Goal: Check status

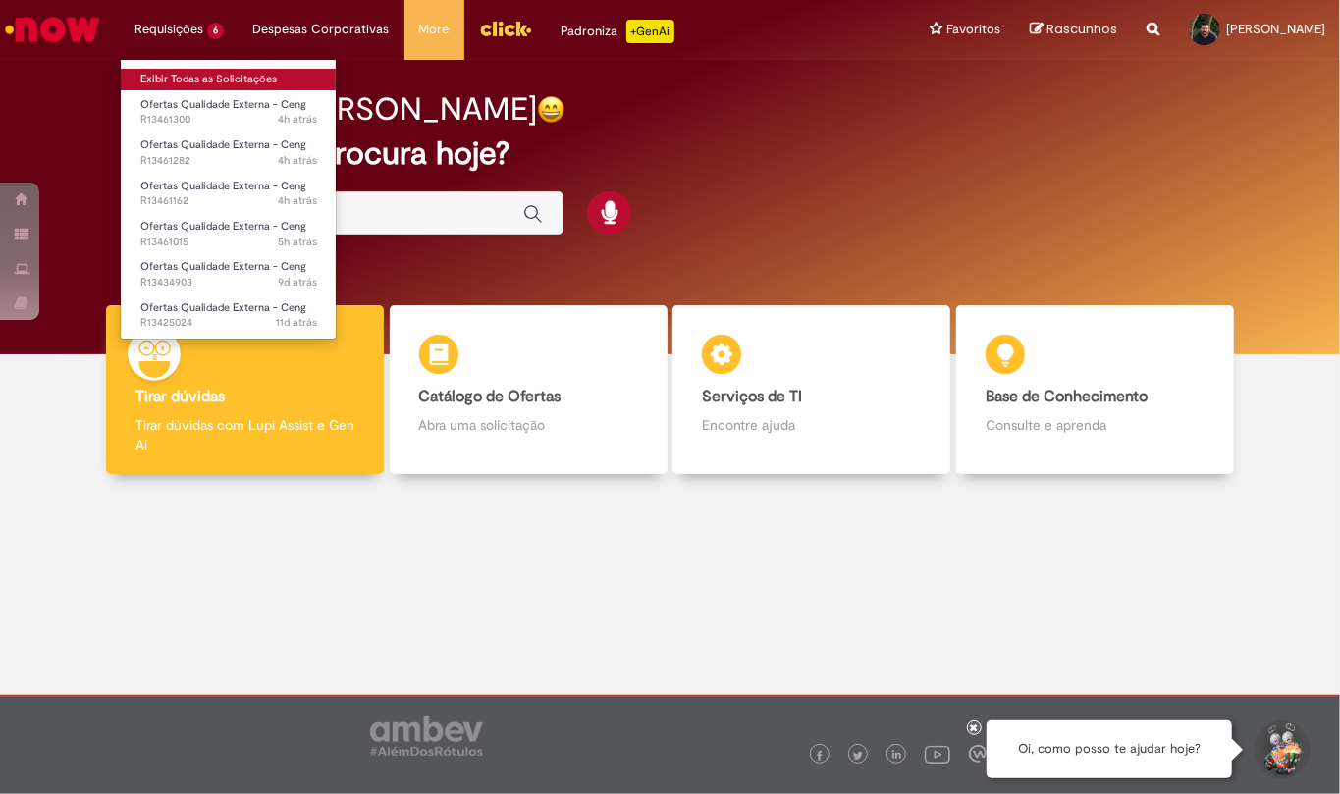
click at [166, 80] on link "Exibir Todas as Solicitações" at bounding box center [229, 80] width 216 height 22
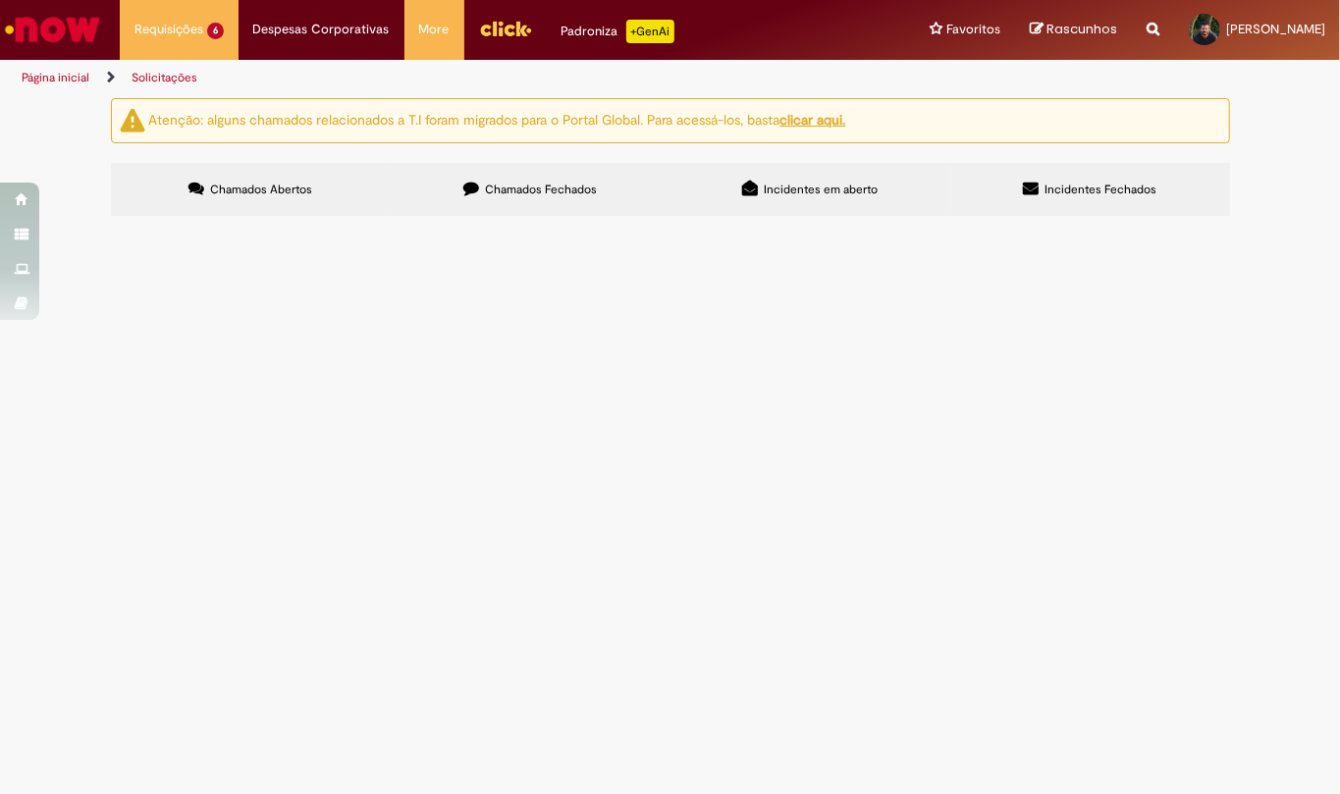
click at [472, 183] on icon at bounding box center [471, 189] width 16 height 16
click at [0, 0] on span "R13427248" at bounding box center [0, 0] width 0 height 0
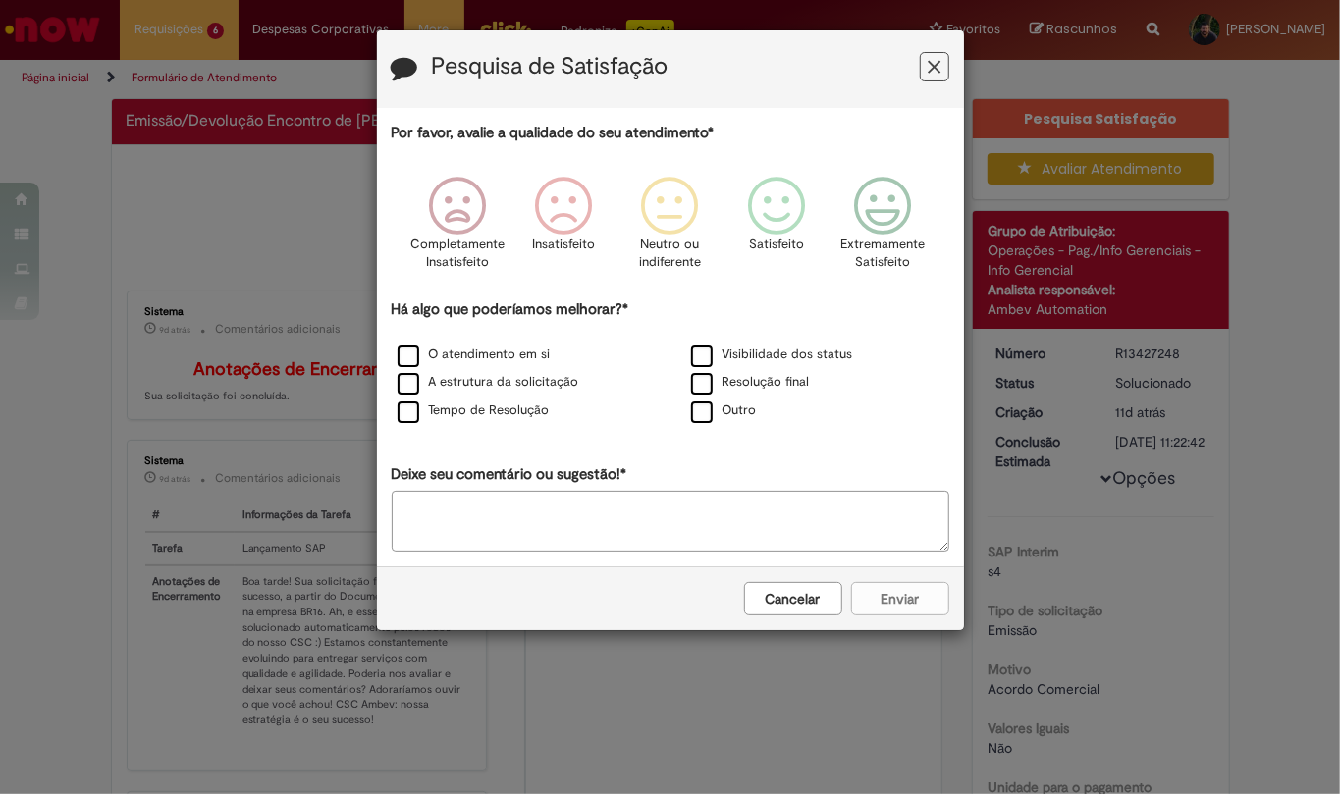
click at [926, 51] on div "Pesquisa de Satisfação" at bounding box center [670, 69] width 587 height 78
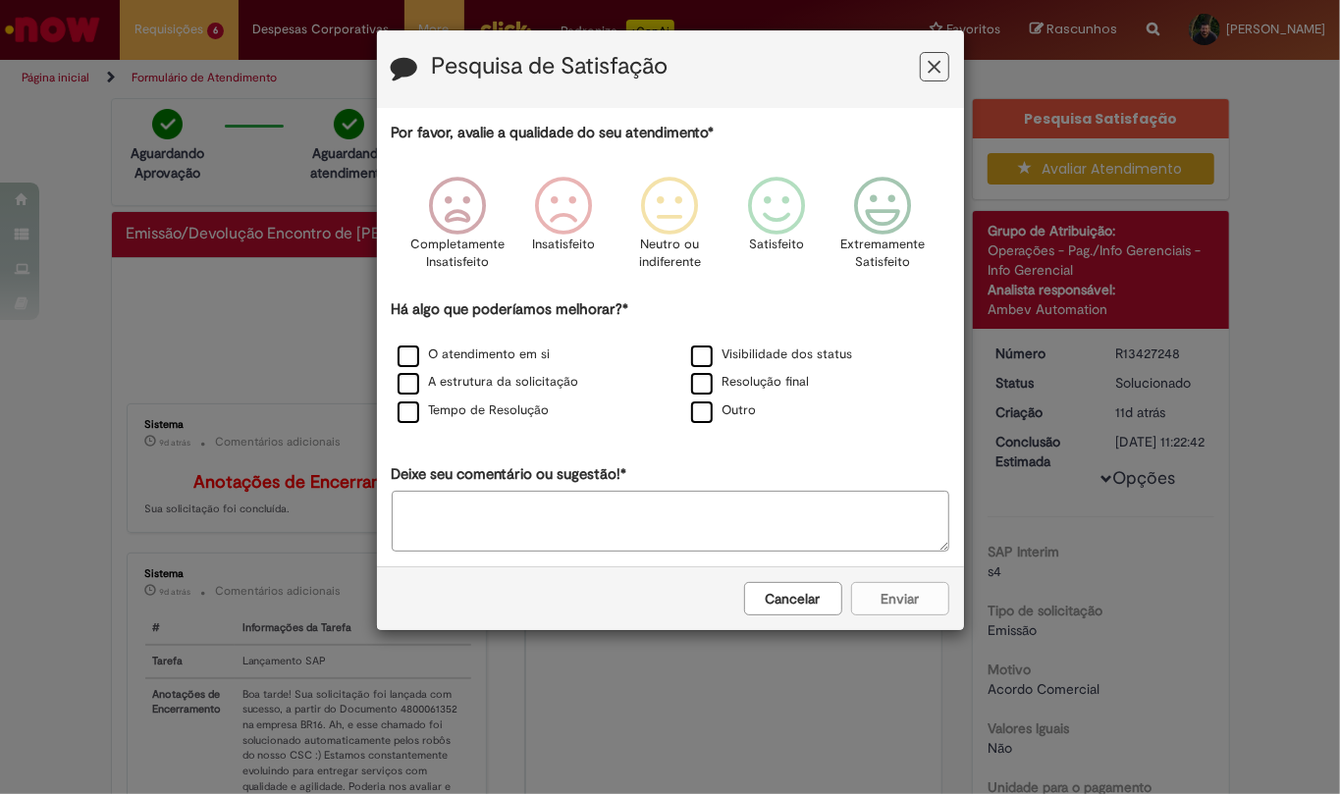
click at [931, 72] on icon "Feedback" at bounding box center [933, 67] width 13 height 21
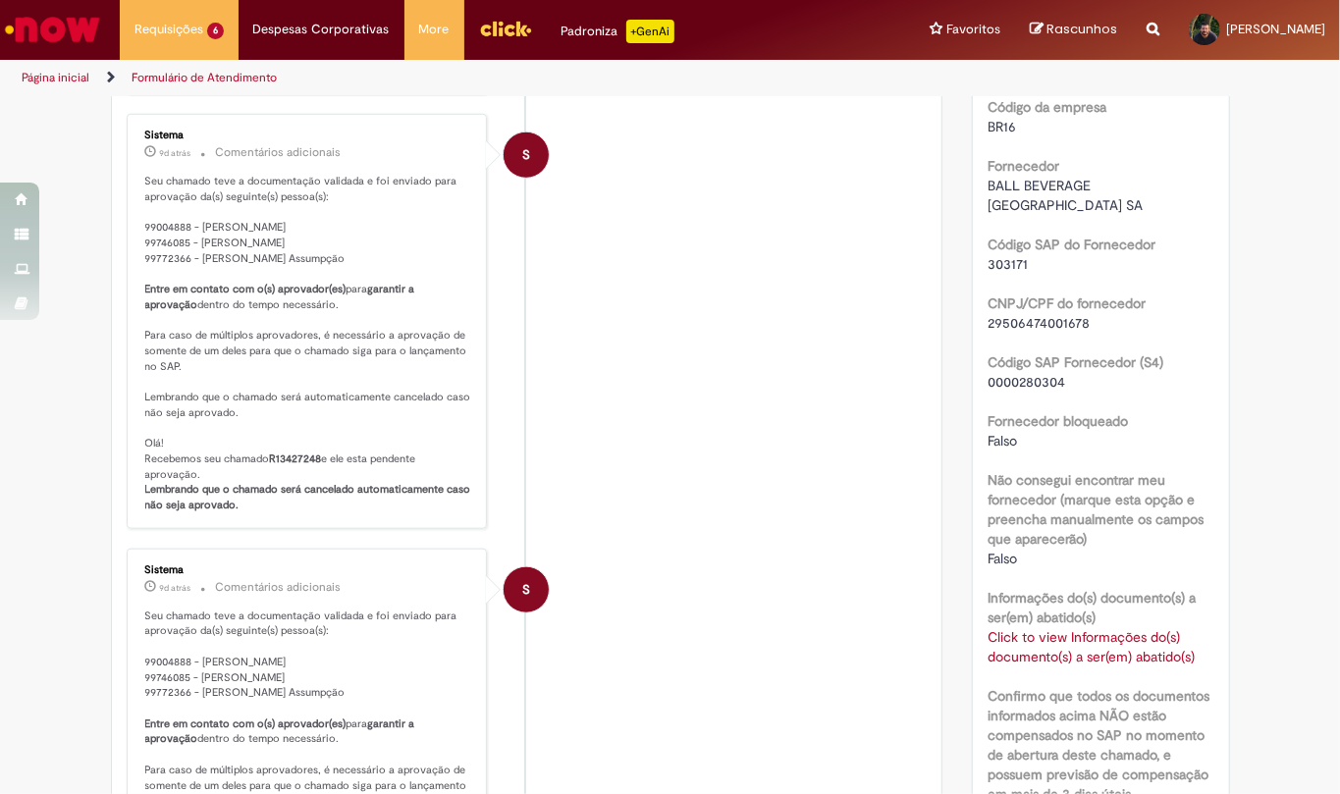
scroll to position [1178, 0]
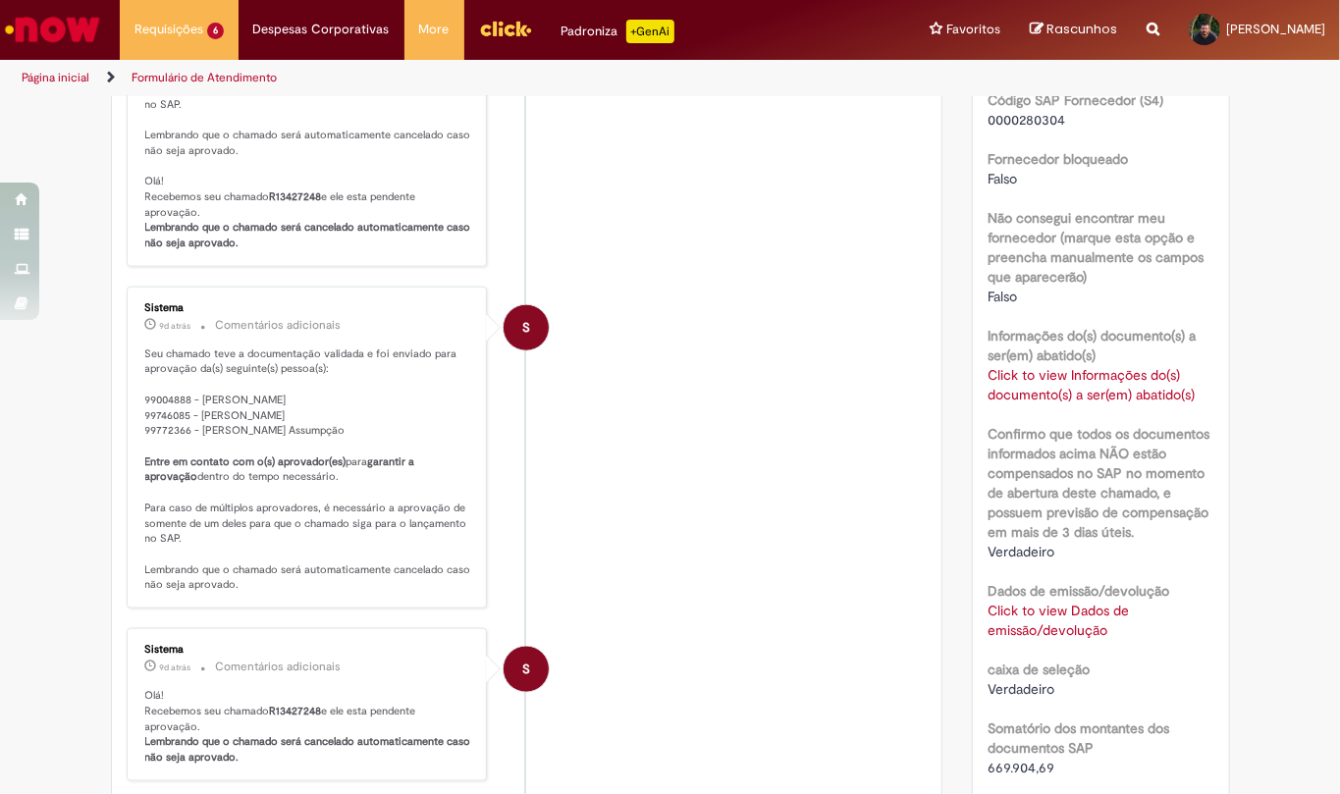
click at [1040, 402] on link "Click to view Informações do(s) documento(s) a ser(em) abatido(s)" at bounding box center [1090, 384] width 207 height 37
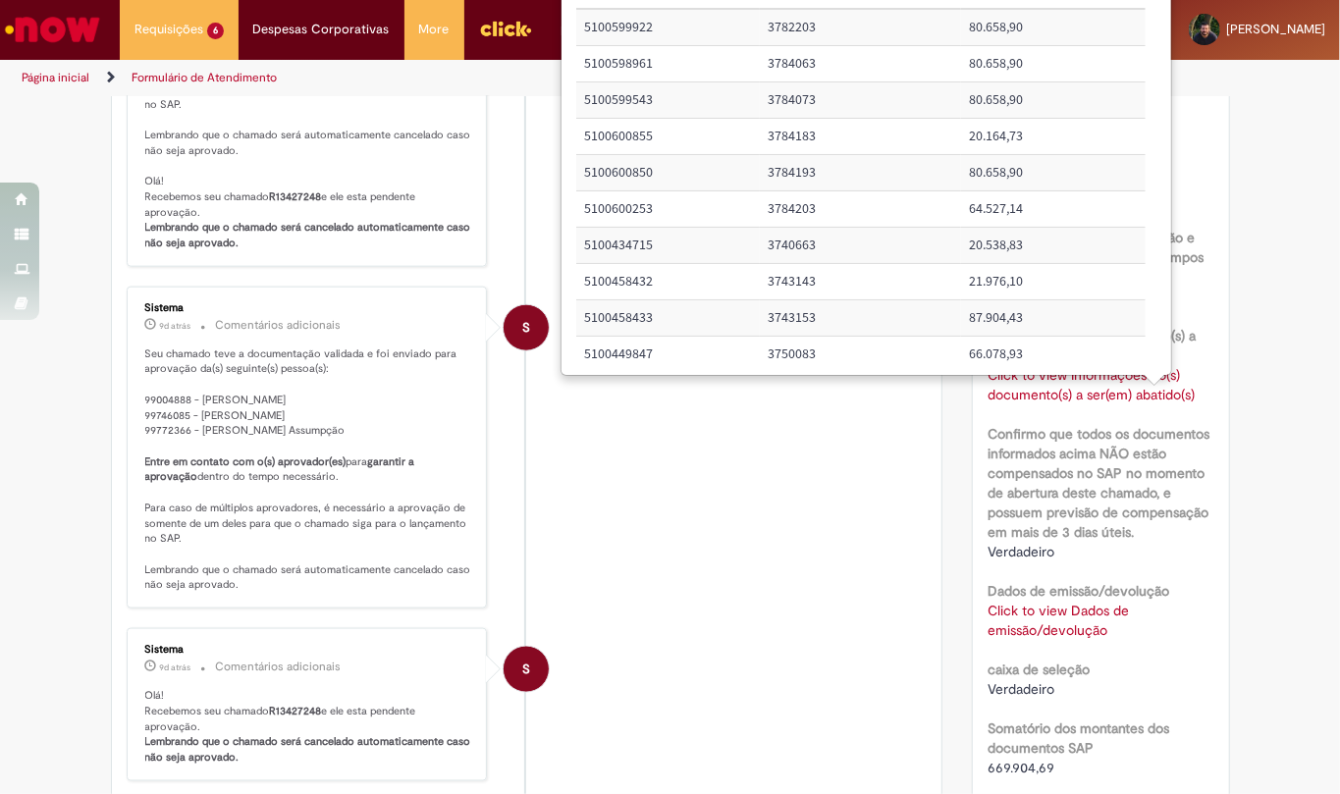
scroll to position [785, 0]
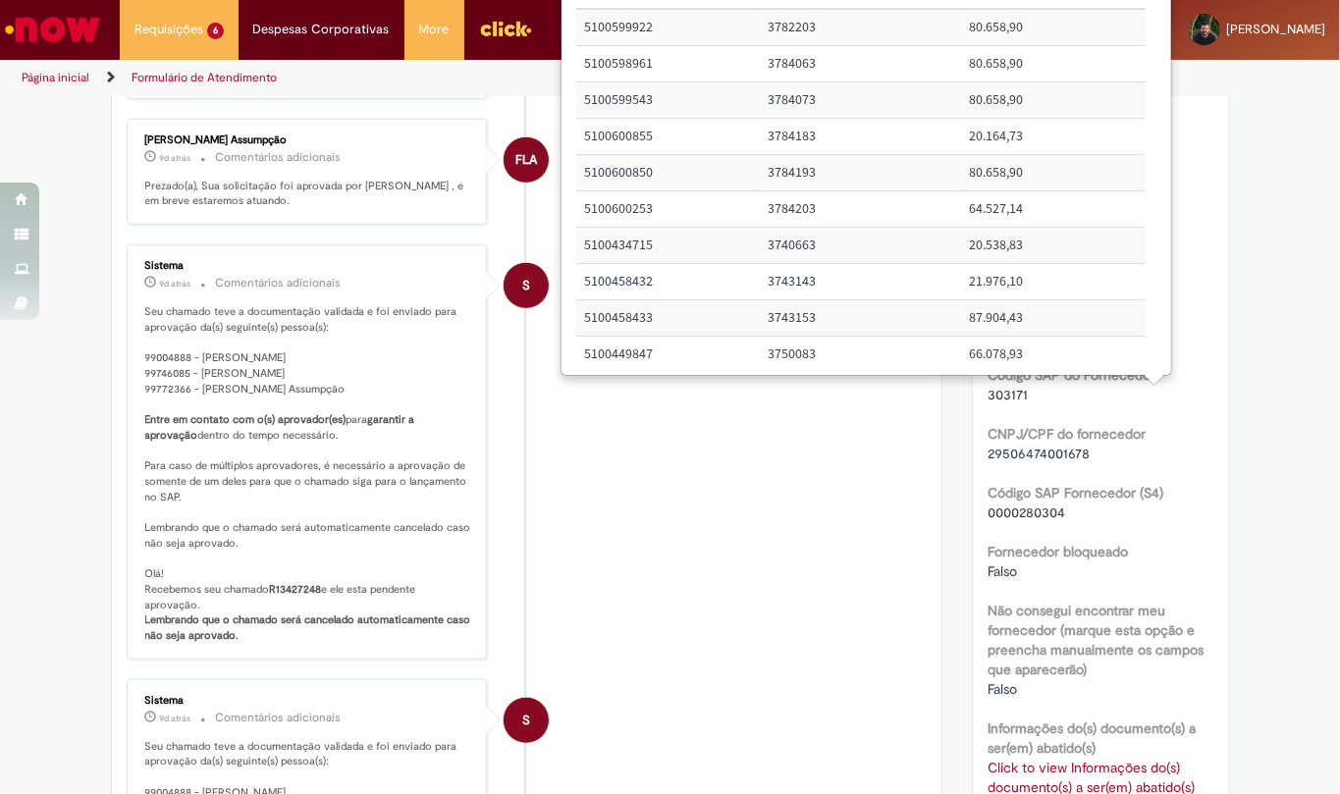
click at [943, 489] on div "Verificar Código de Barras Aguardando Aprovação Aguardando atendimento Em andam…" at bounding box center [527, 428] width 862 height 2230
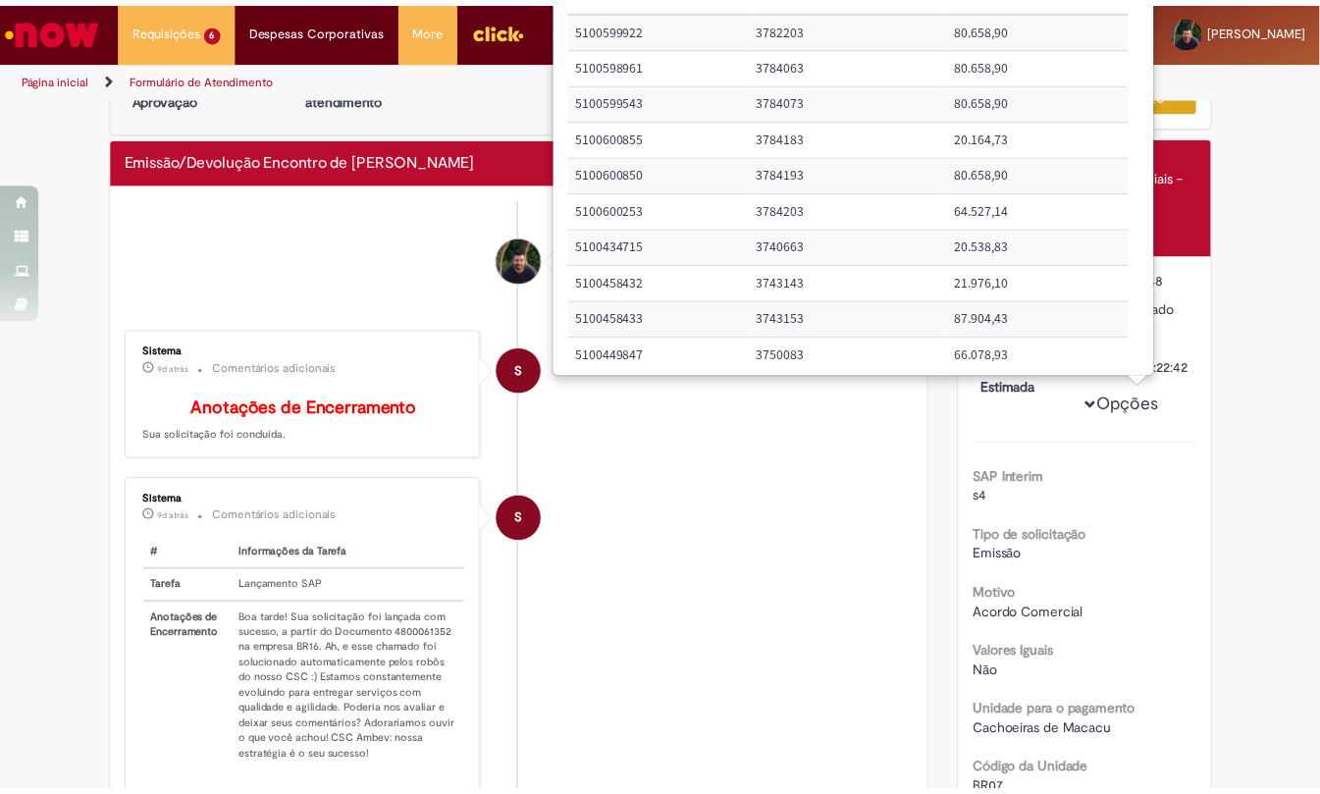
scroll to position [0, 0]
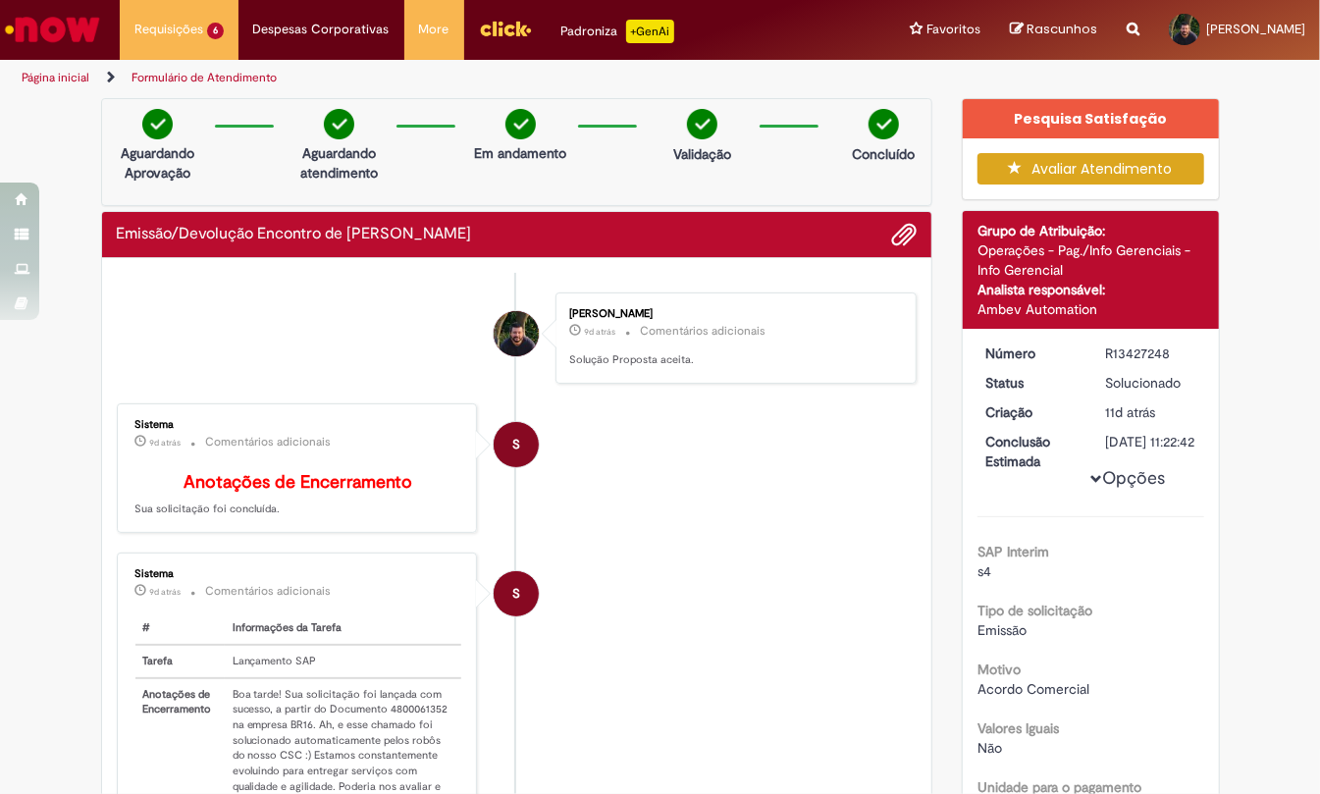
click at [1174, 92] on div "Página inicial Formulário de Atendimento" at bounding box center [660, 78] width 1320 height 36
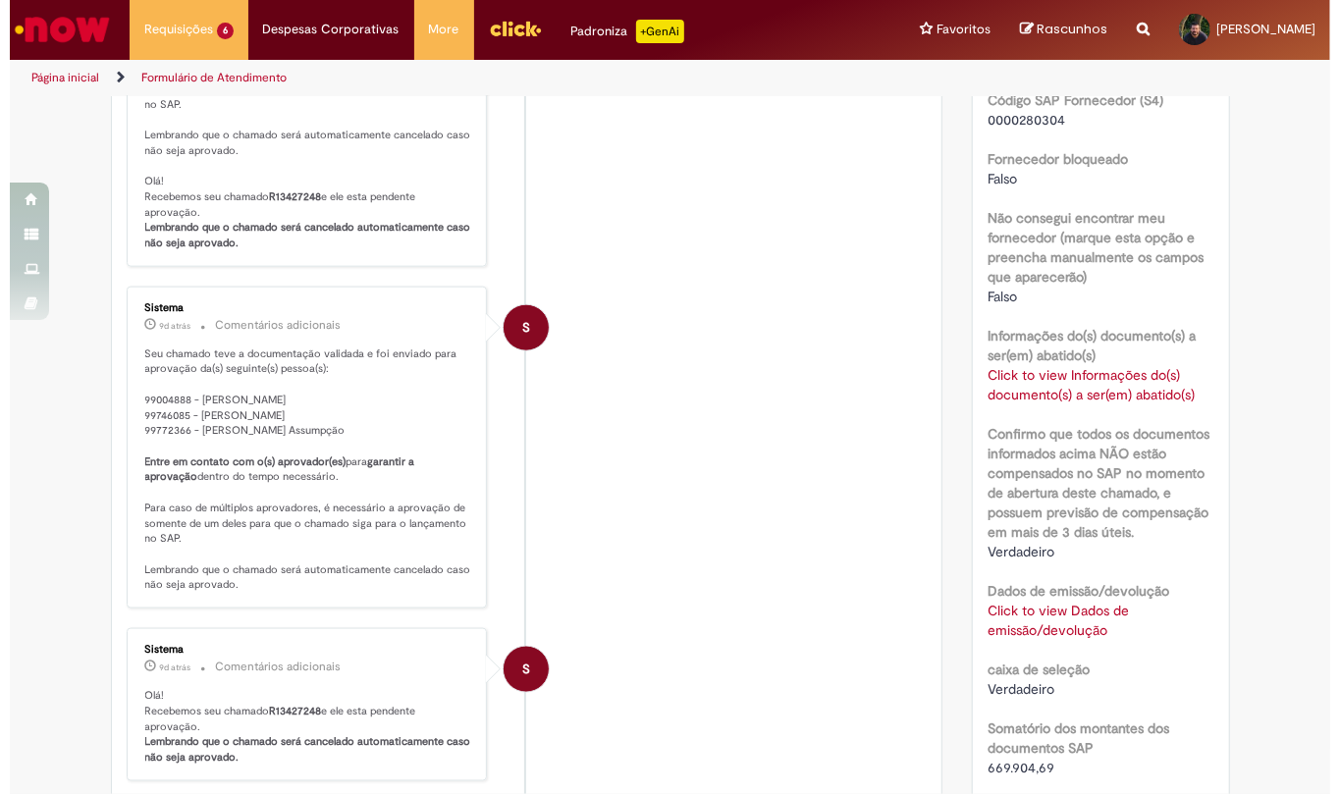
scroll to position [1308, 0]
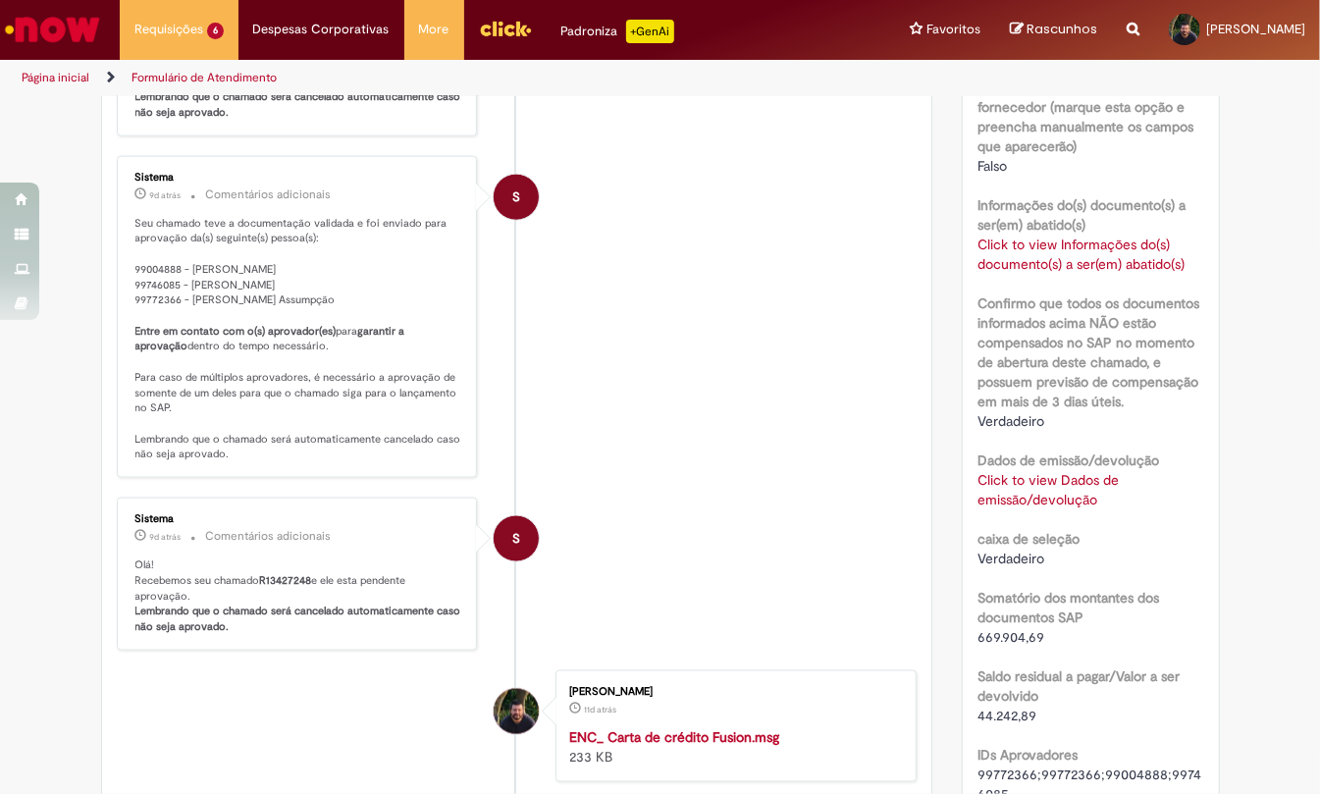
click at [1006, 508] on link "Click to view Dados de emissão/devolução" at bounding box center [1047, 489] width 141 height 37
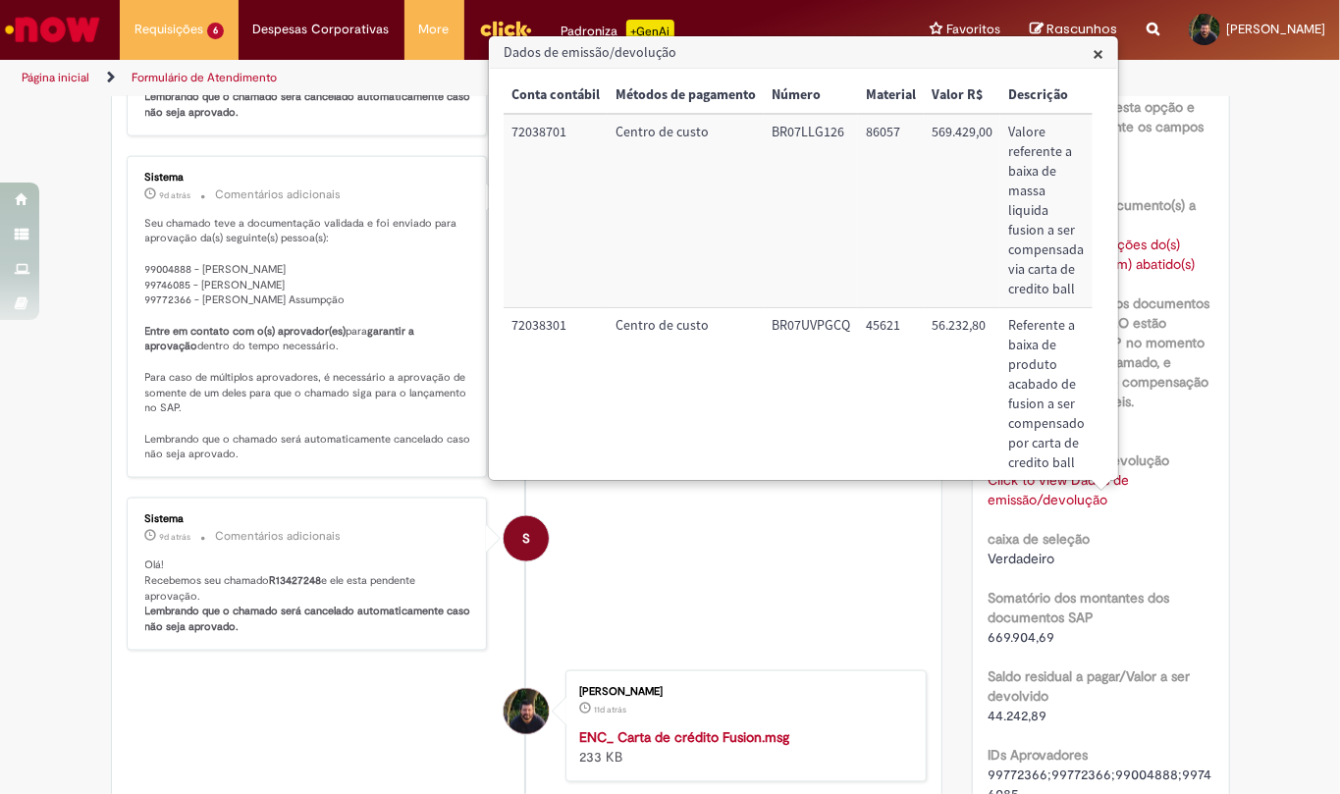
click at [1093, 44] on span "×" at bounding box center [1097, 53] width 11 height 26
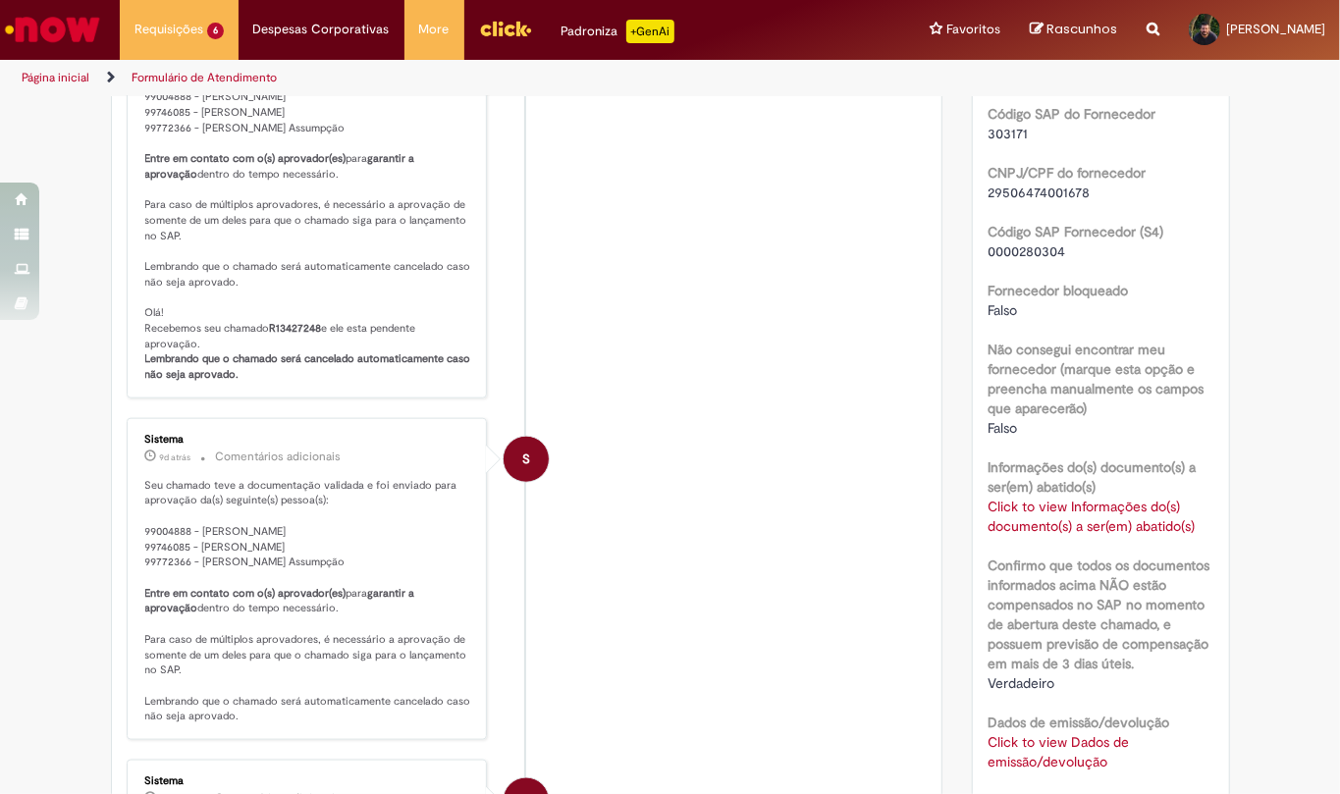
scroll to position [916, 0]
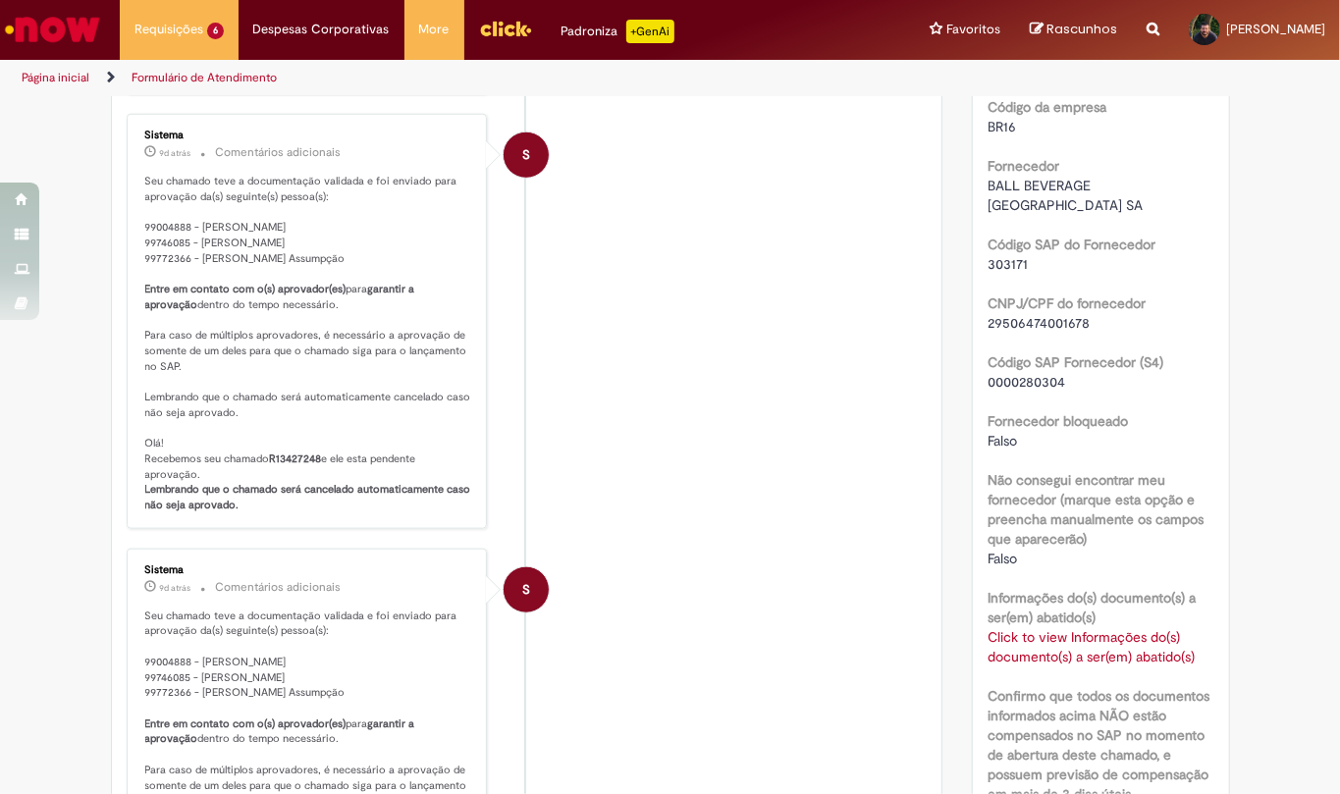
click at [1040, 658] on link "Click to view Informações do(s) documento(s) a ser(em) abatido(s)" at bounding box center [1090, 646] width 207 height 37
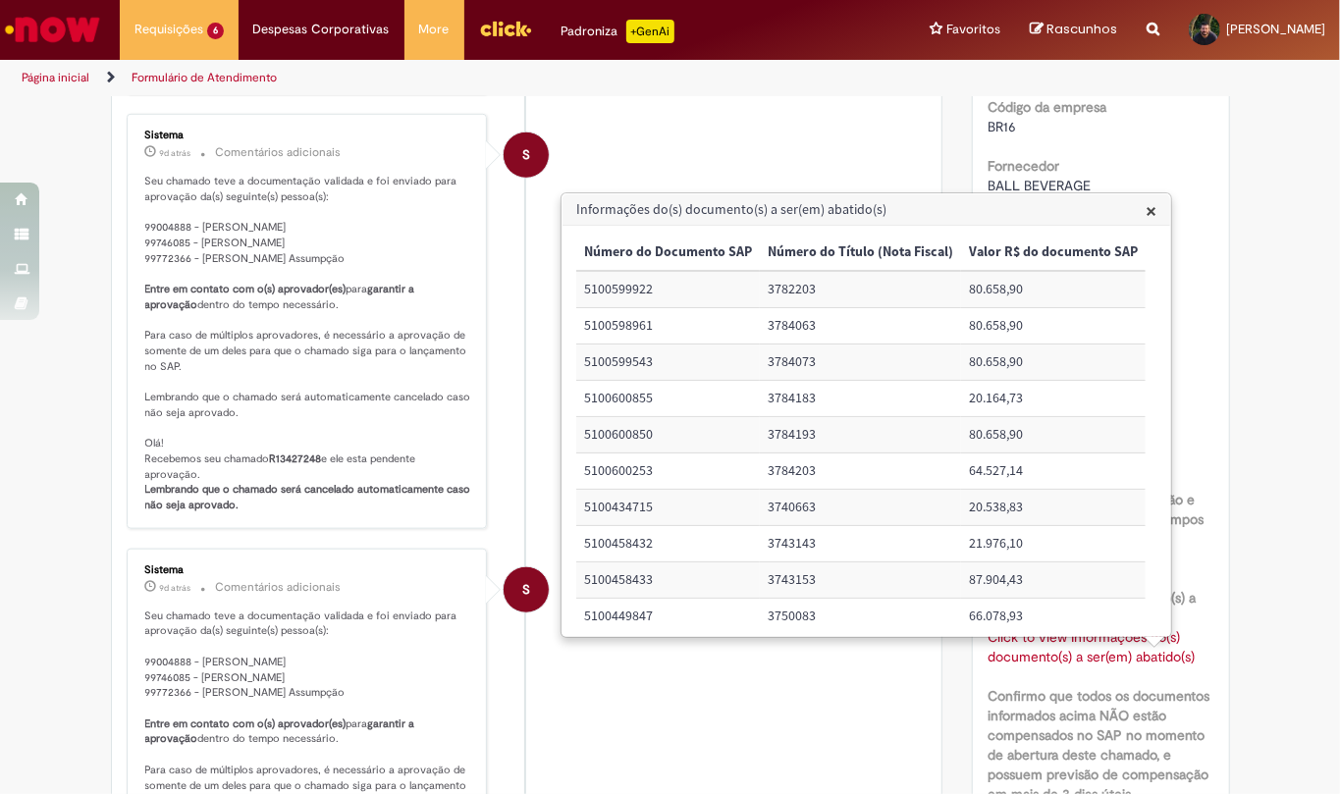
click at [1156, 204] on span "×" at bounding box center [1150, 210] width 11 height 26
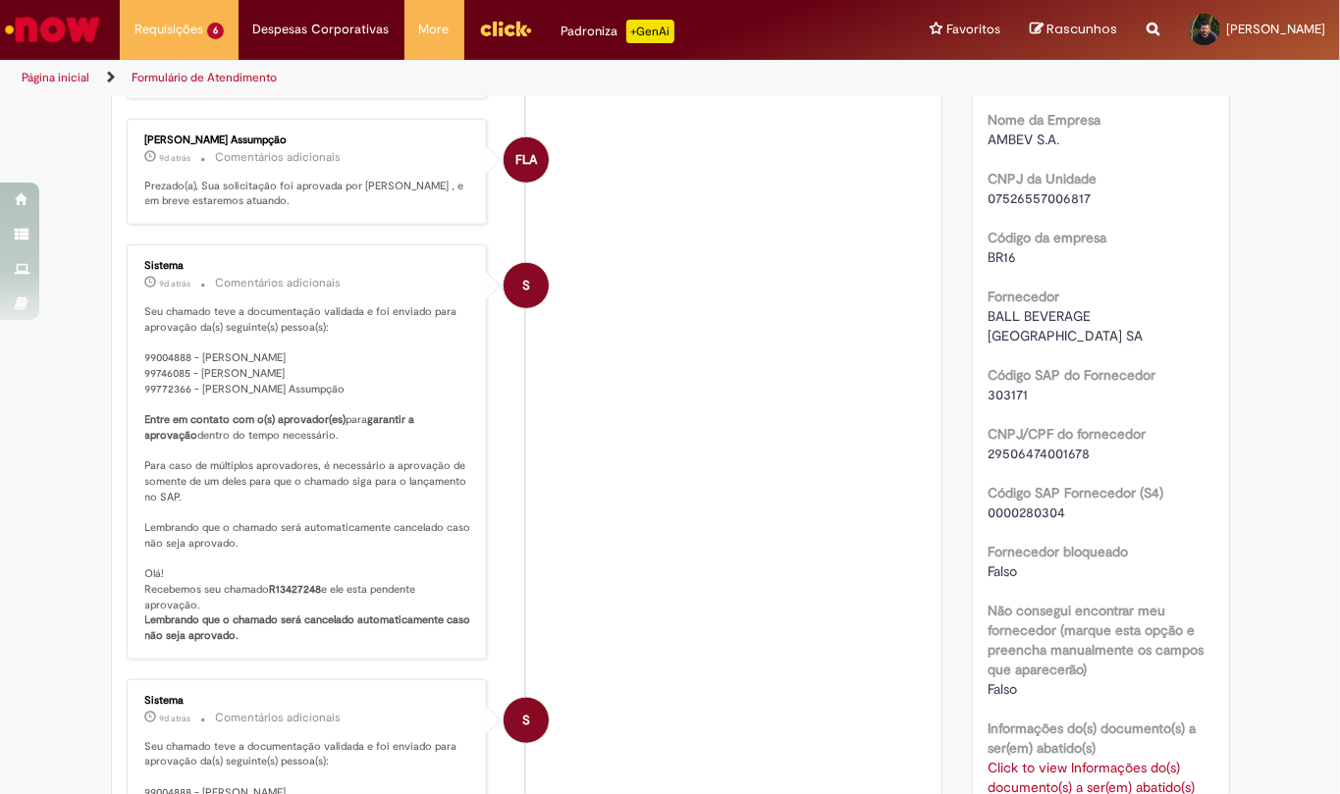
scroll to position [261, 0]
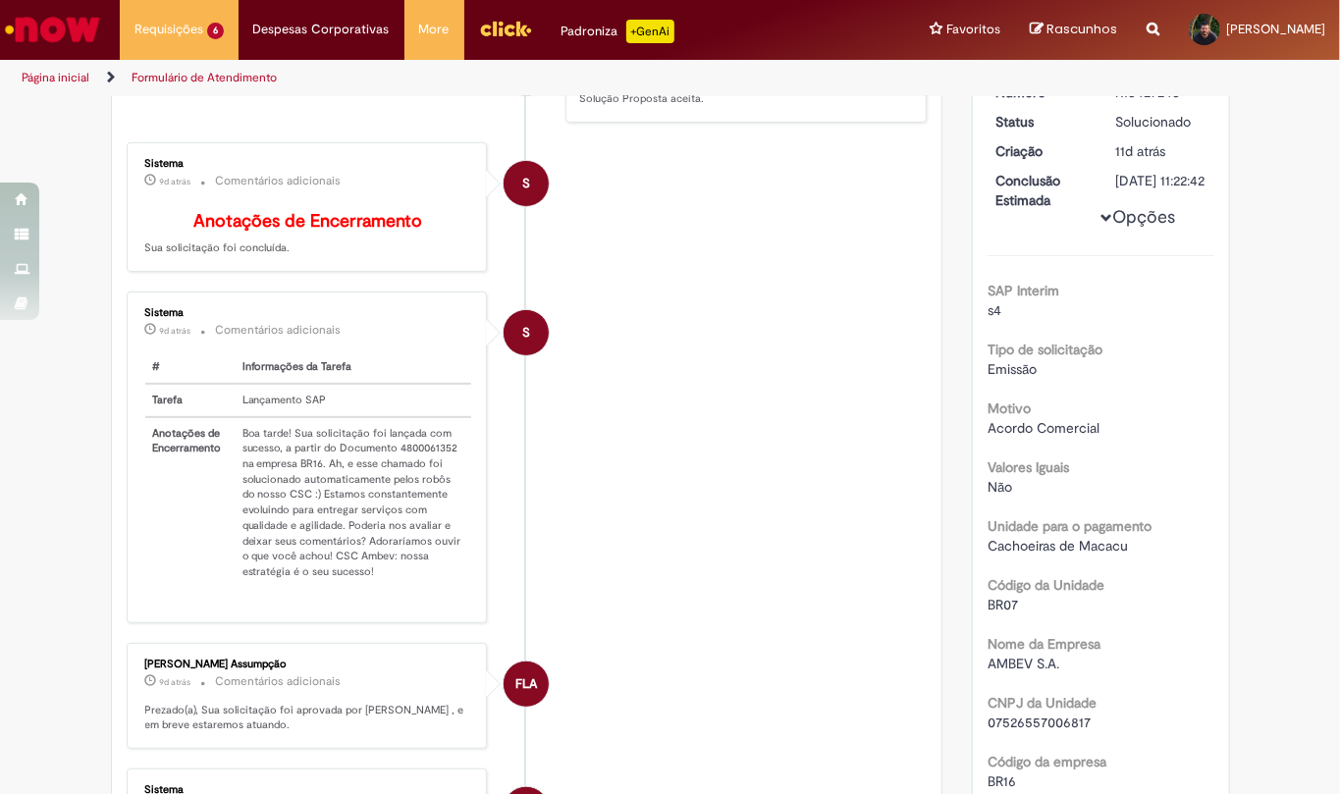
click at [76, 37] on img "Ir para a Homepage" at bounding box center [52, 29] width 101 height 39
